Goal: Task Accomplishment & Management: Complete application form

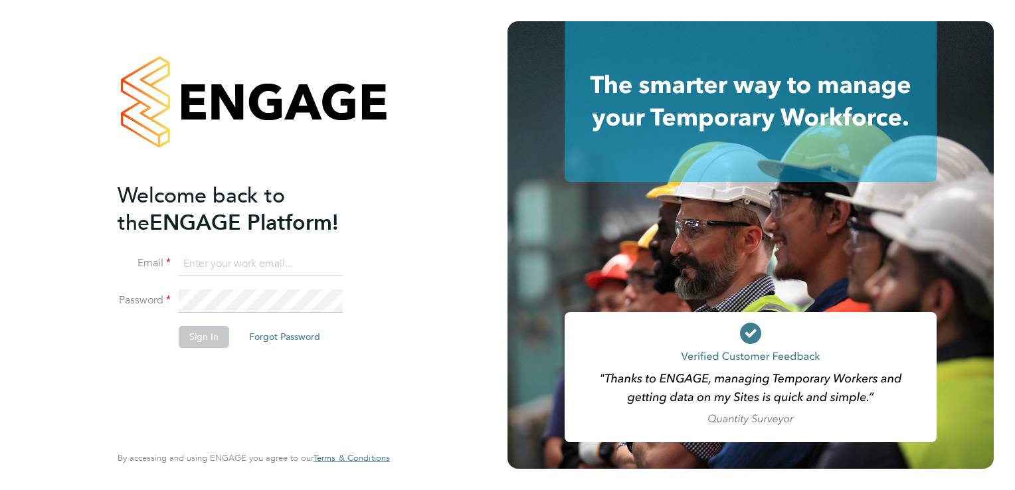
type input "markmby@outlook.com"
click at [191, 340] on button "Sign In" at bounding box center [204, 336] width 50 height 21
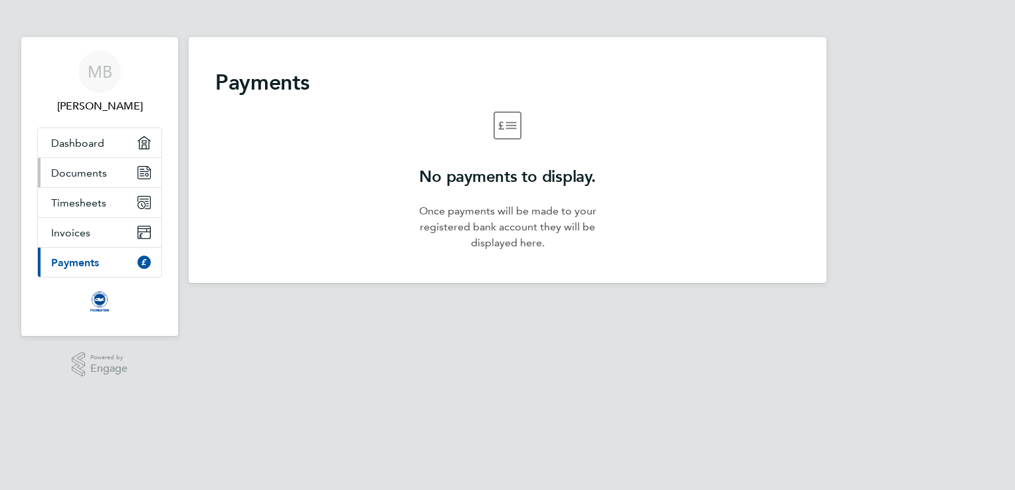
click at [74, 177] on span "Documents" at bounding box center [79, 173] width 56 height 13
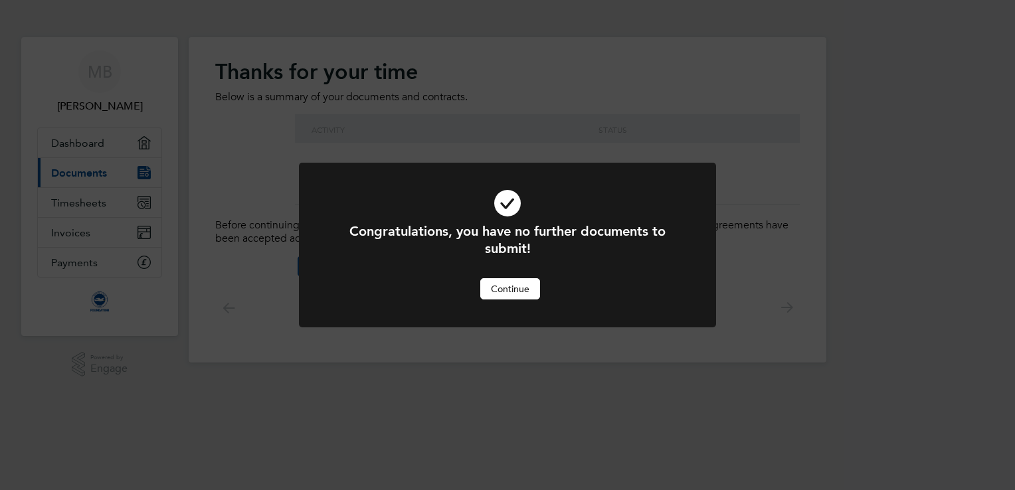
click at [504, 290] on button "Continue" at bounding box center [510, 288] width 60 height 21
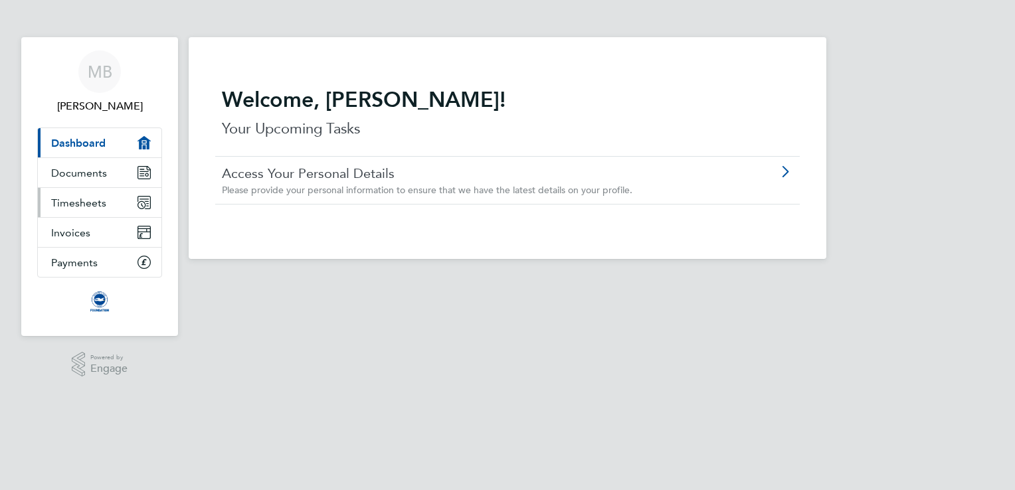
click at [76, 198] on span "Timesheets" at bounding box center [78, 203] width 55 height 13
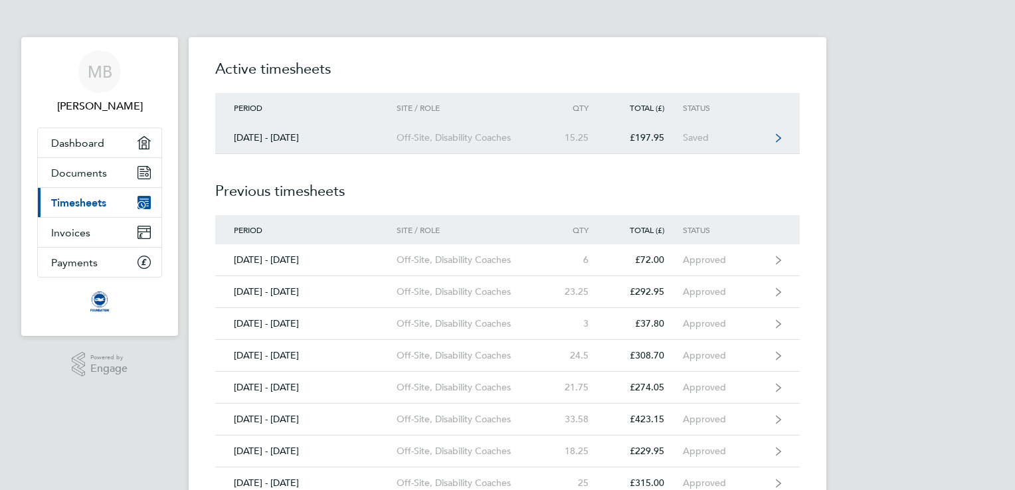
click at [777, 139] on icon at bounding box center [778, 138] width 5 height 9
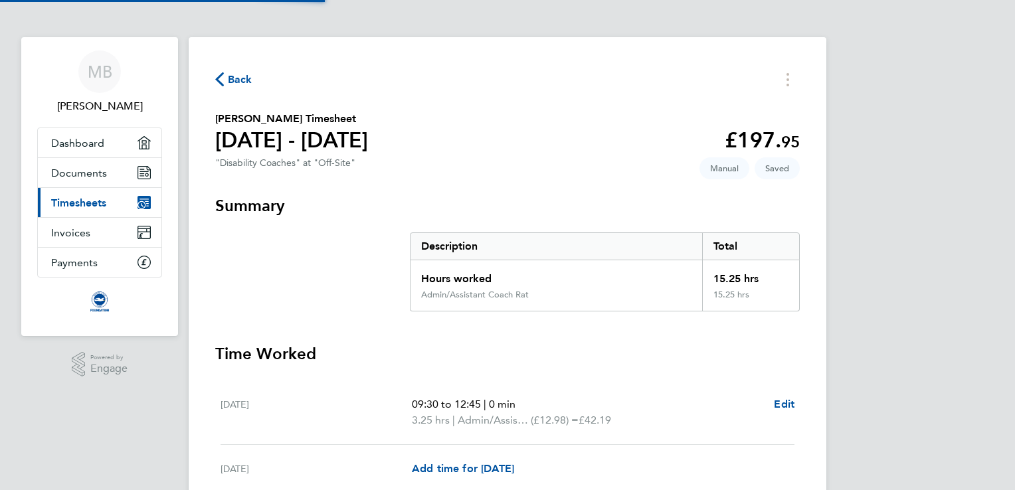
click at [777, 139] on app-decimal "£197. 95" at bounding box center [762, 140] width 75 height 25
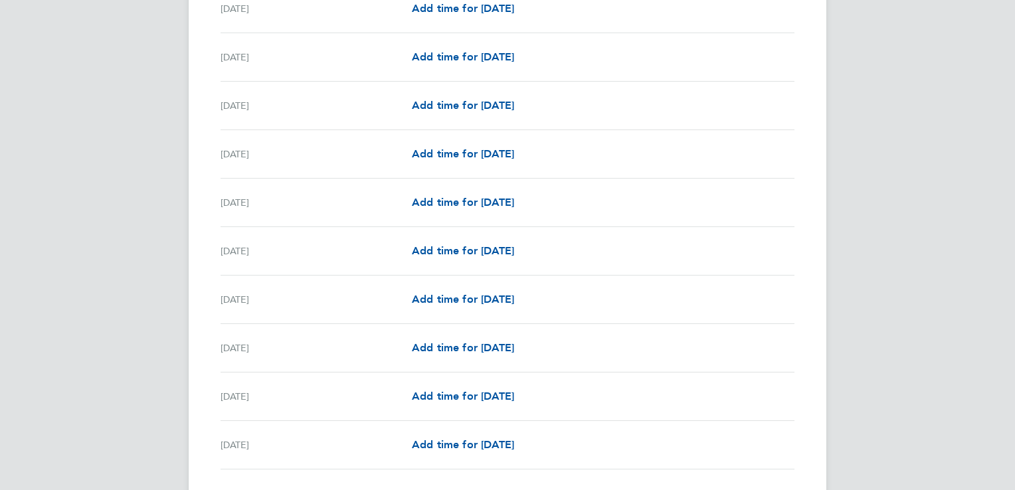
scroll to position [1541, 0]
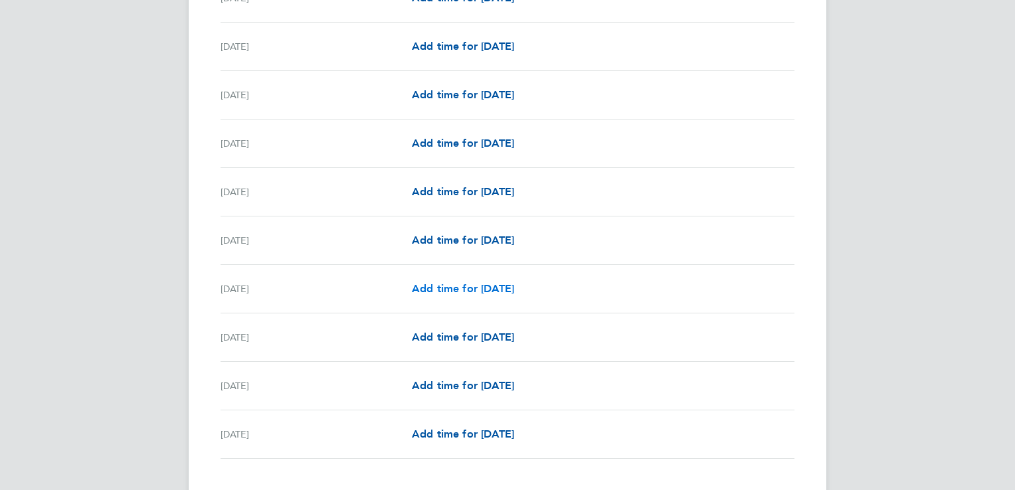
click at [455, 286] on span "Add time for [DATE]" at bounding box center [463, 288] width 102 height 13
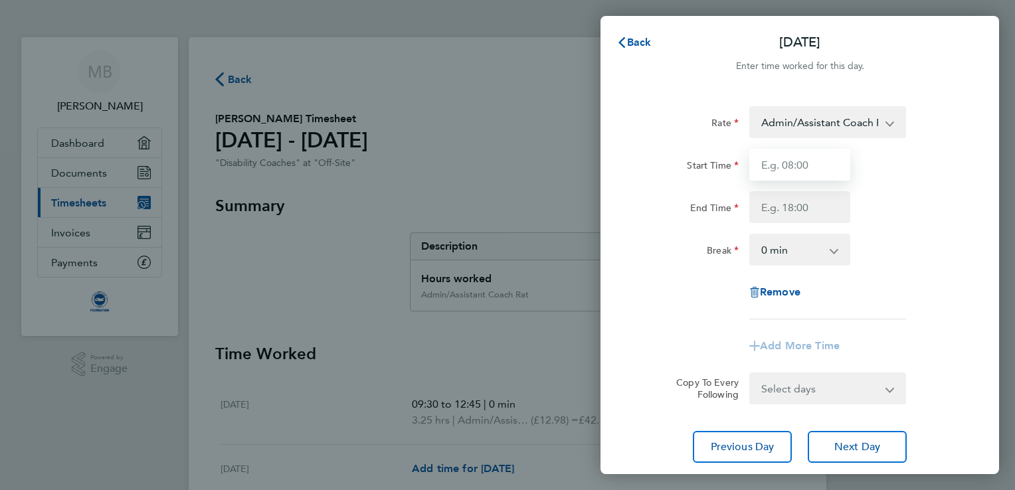
click at [804, 157] on input "Start Time" at bounding box center [799, 165] width 101 height 32
type input "09:30"
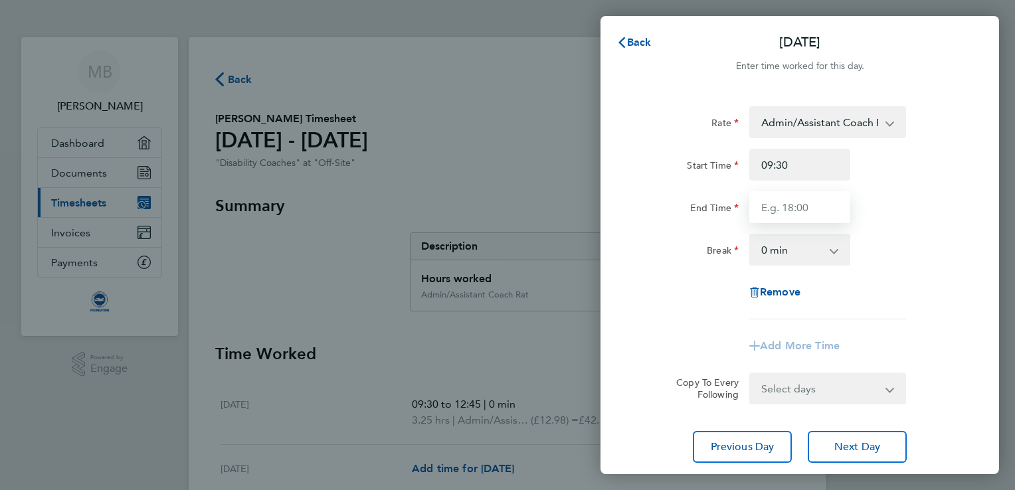
click at [792, 201] on input "End Time" at bounding box center [799, 207] width 101 height 32
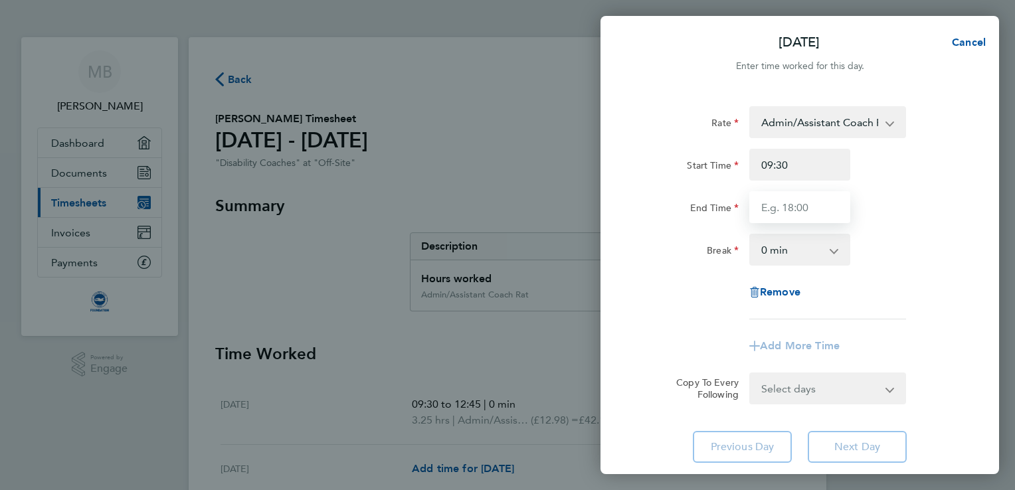
type input "11:45"
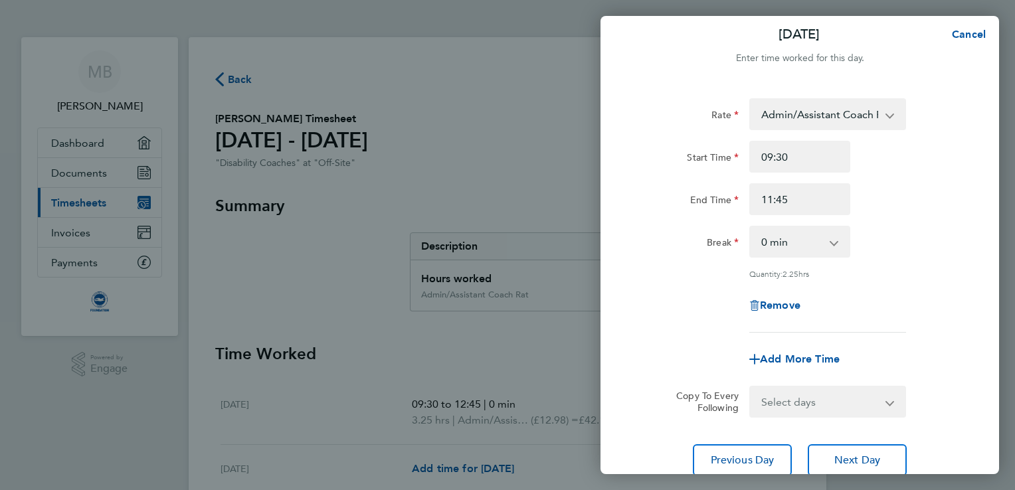
scroll to position [109, 0]
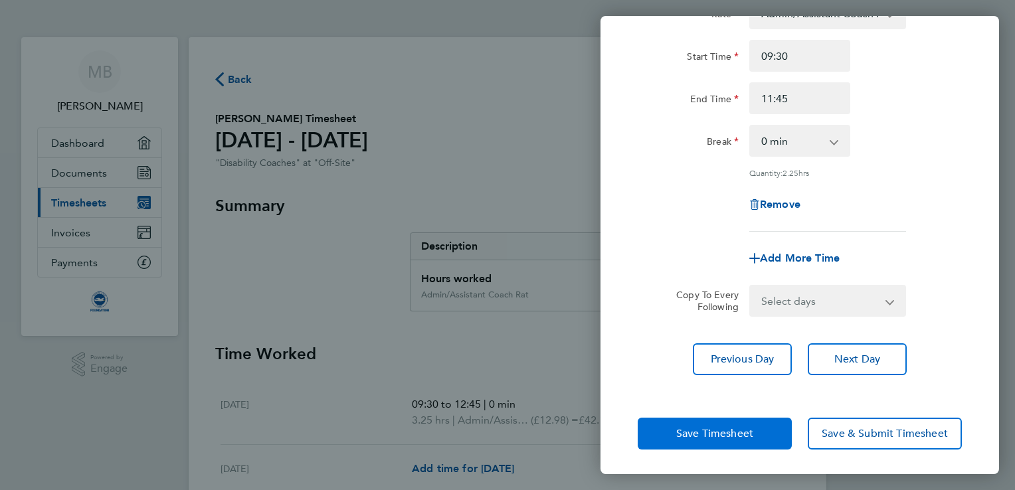
click at [754, 429] on button "Save Timesheet" at bounding box center [715, 434] width 154 height 32
